Goal: Entertainment & Leisure: Consume media (video, audio)

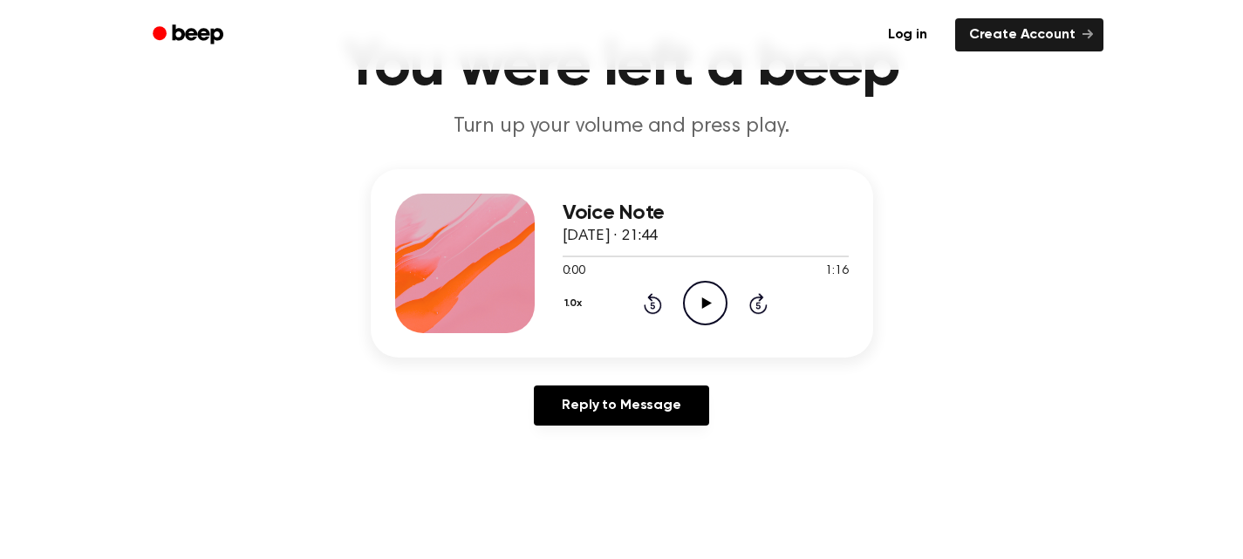
scroll to position [106, 0]
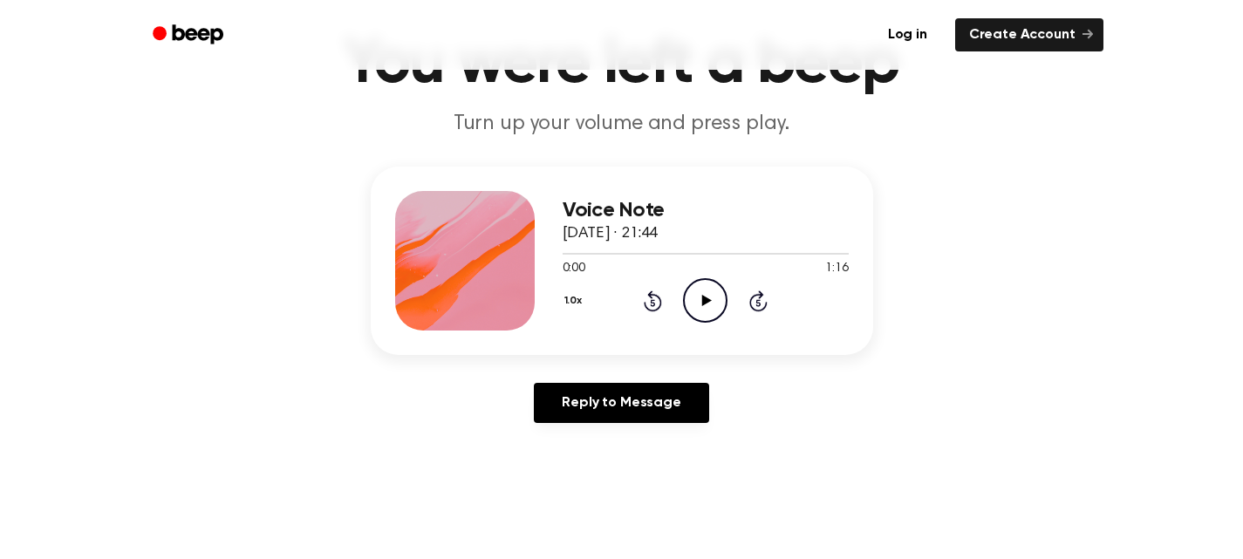
click at [709, 307] on icon "Play Audio" at bounding box center [705, 300] width 44 height 44
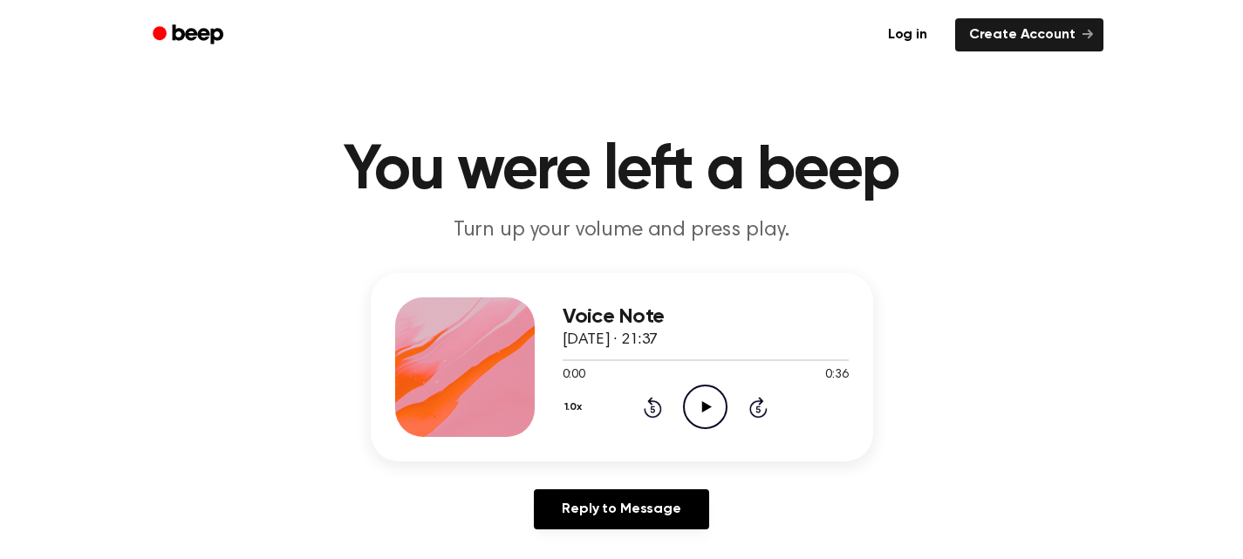
click at [706, 405] on icon at bounding box center [707, 406] width 10 height 11
click at [723, 407] on icon "Play Audio" at bounding box center [705, 407] width 44 height 44
click at [701, 395] on icon "Play Audio" at bounding box center [705, 407] width 44 height 44
click at [705, 412] on icon "Play Audio" at bounding box center [705, 407] width 44 height 44
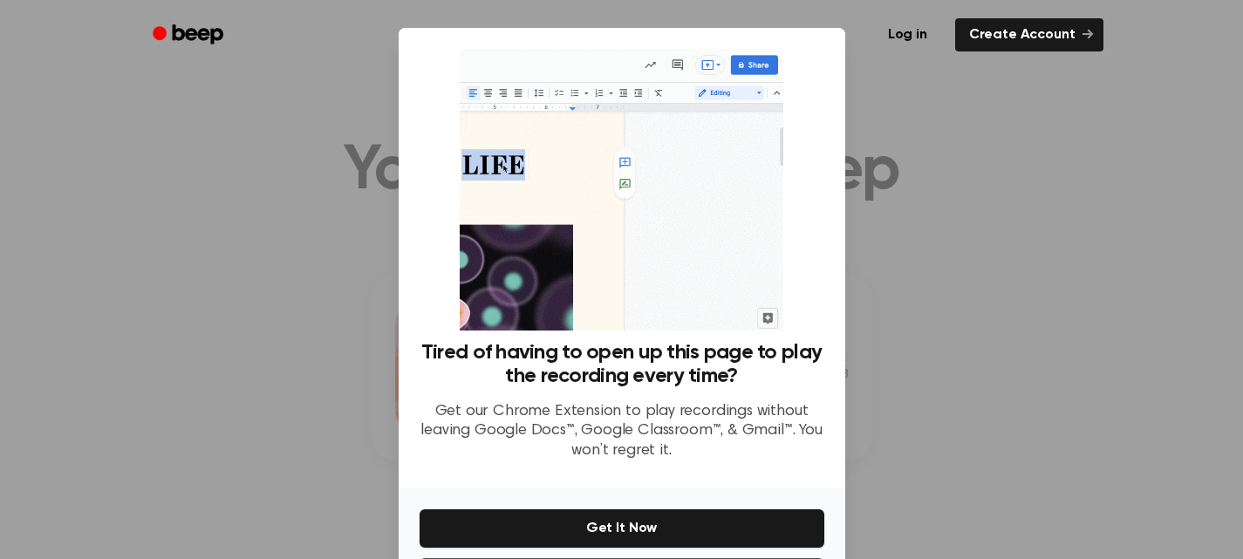
click at [957, 289] on div at bounding box center [621, 279] width 1243 height 559
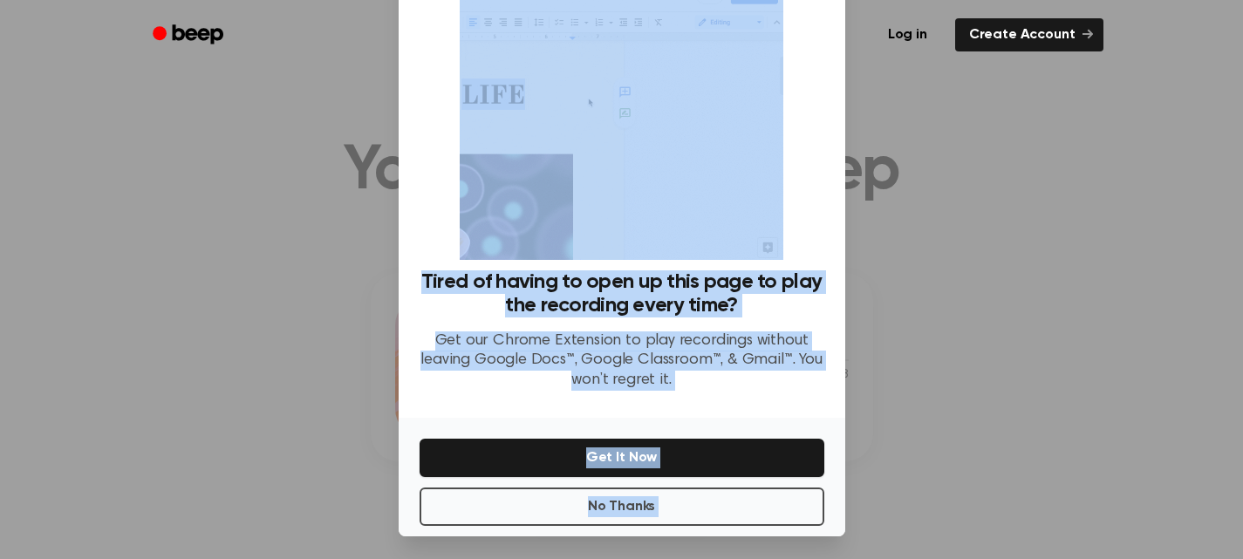
scroll to position [76, 0]
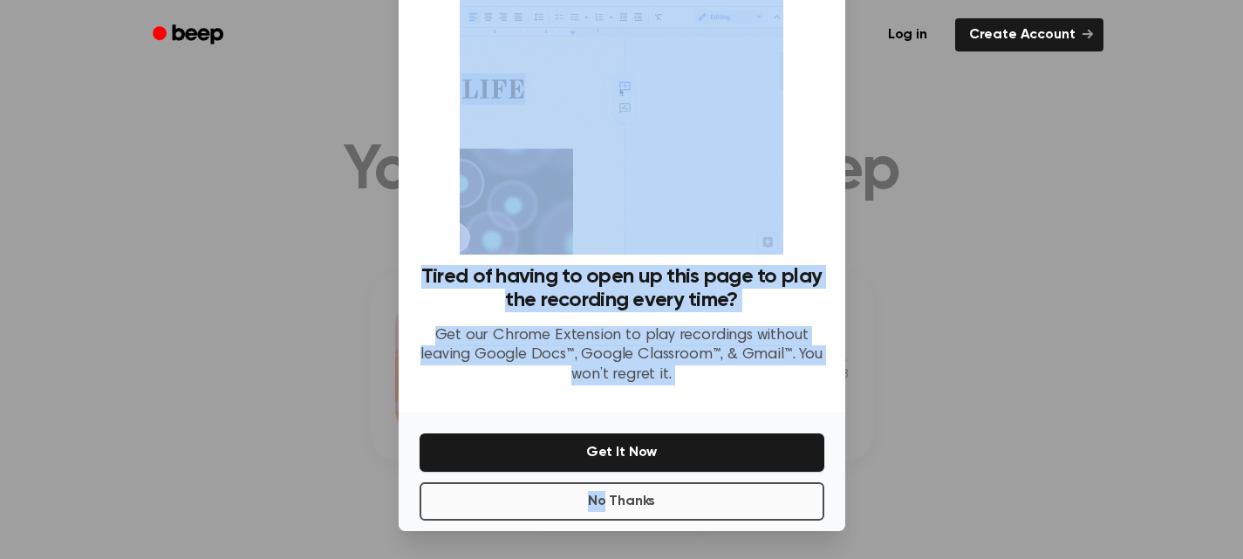
drag, startPoint x: 254, startPoint y: 342, endPoint x: 600, endPoint y: 493, distance: 377.6
click at [600, 493] on div "​ Tired of having to open up this page to play the recording every time? Get ou…" at bounding box center [621, 241] width 1243 height 635
click at [600, 493] on button "No Thanks" at bounding box center [621, 501] width 405 height 38
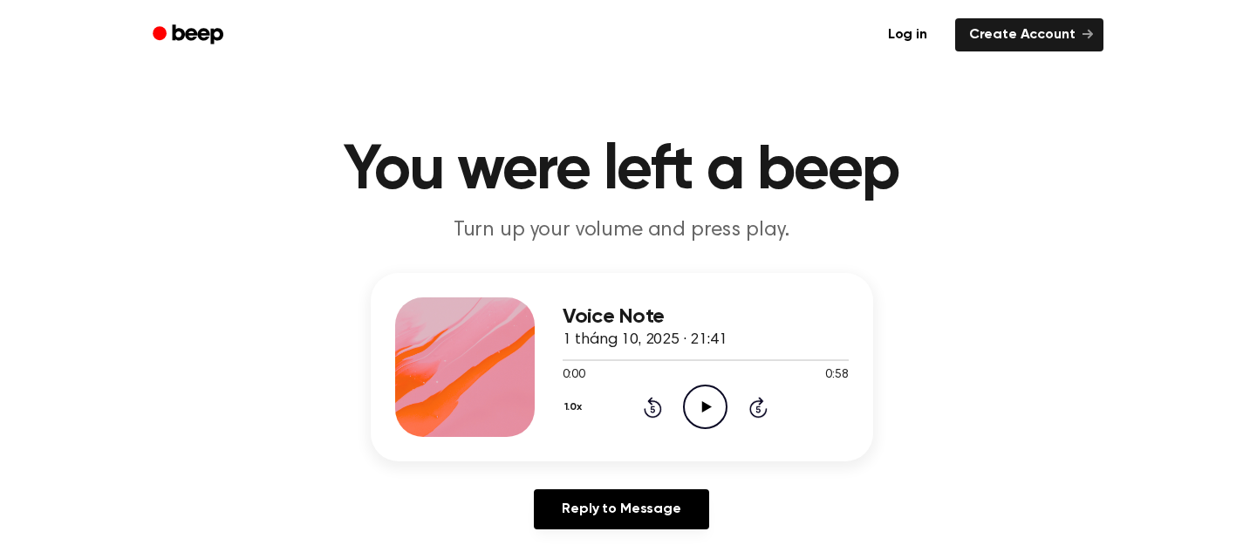
click at [712, 409] on icon "Play Audio" at bounding box center [705, 407] width 44 height 44
click at [706, 410] on icon "Play Audio" at bounding box center [705, 407] width 44 height 44
click at [697, 398] on icon "Play Audio" at bounding box center [705, 407] width 44 height 44
click at [697, 398] on icon "Pause Audio" at bounding box center [705, 407] width 44 height 44
click at [717, 409] on icon "Play Audio" at bounding box center [705, 407] width 44 height 44
